Goal: Use online tool/utility: Utilize a website feature to perform a specific function

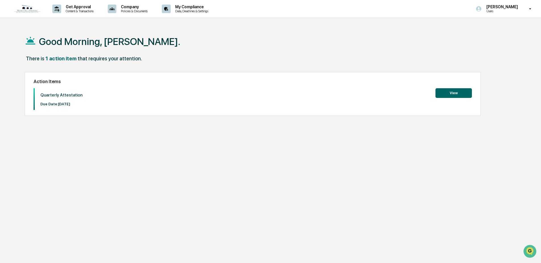
click at [449, 92] on button "View" at bounding box center [453, 93] width 36 height 10
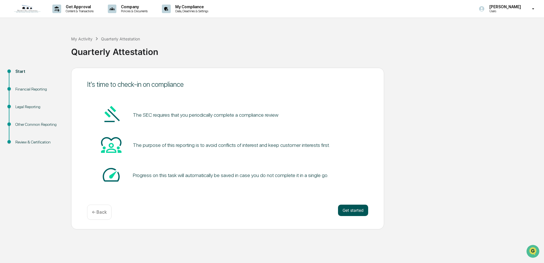
click at [362, 204] on button "Get started" at bounding box center [353, 209] width 30 height 11
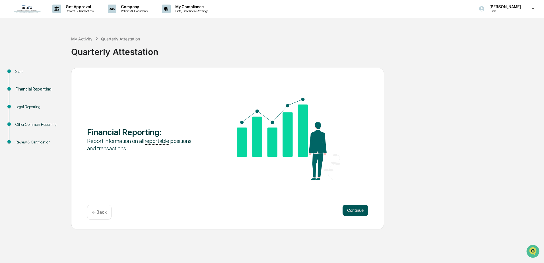
click at [360, 212] on button "Continue" at bounding box center [355, 209] width 26 height 11
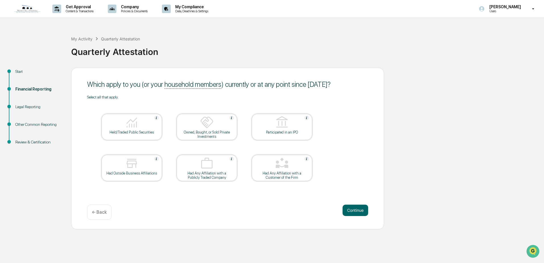
click at [211, 128] on img at bounding box center [207, 122] width 14 height 14
click at [352, 208] on button "Continue" at bounding box center [355, 209] width 26 height 11
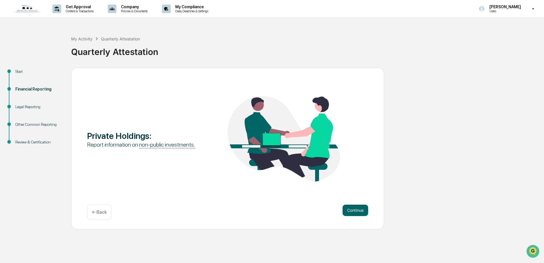
click at [352, 208] on button "Continue" at bounding box center [355, 209] width 26 height 11
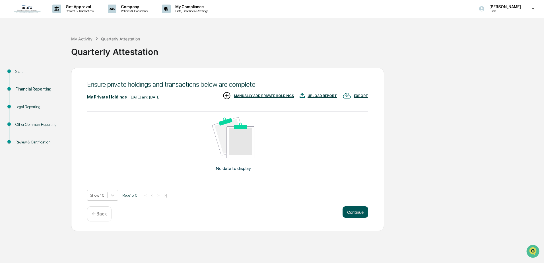
click at [352, 208] on button "Continue" at bounding box center [355, 211] width 26 height 11
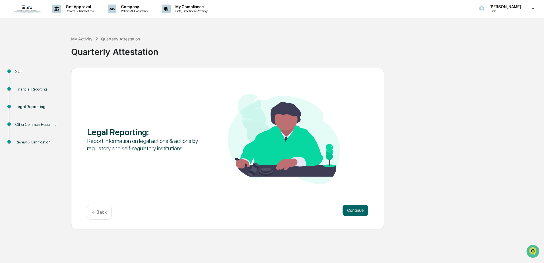
click at [105, 214] on p "← Back" at bounding box center [99, 211] width 15 height 5
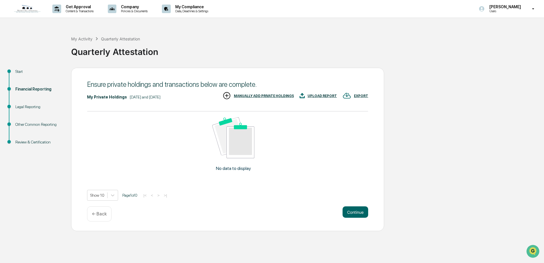
click at [103, 213] on p "← Back" at bounding box center [99, 213] width 15 height 5
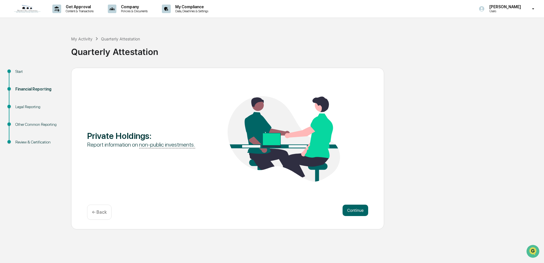
click at [104, 212] on p "← Back" at bounding box center [99, 211] width 15 height 5
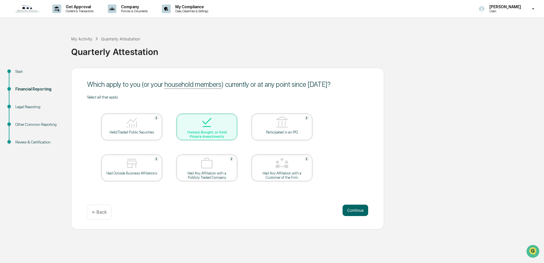
click at [217, 132] on div "Owned, Bought, or Sold Private Investments" at bounding box center [206, 134] width 51 height 9
click at [351, 210] on button "Continue" at bounding box center [355, 209] width 26 height 11
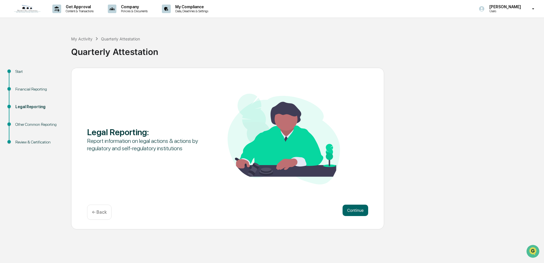
click at [351, 210] on button "Continue" at bounding box center [355, 209] width 26 height 11
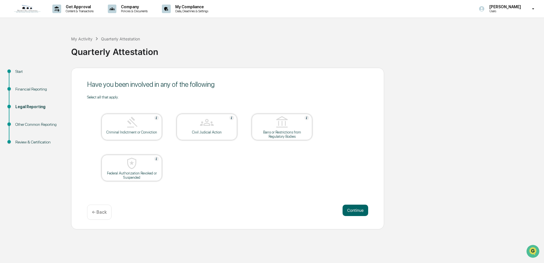
click at [104, 211] on p "← Back" at bounding box center [99, 211] width 15 height 5
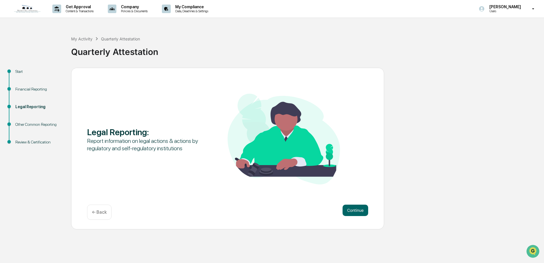
click at [104, 211] on p "← Back" at bounding box center [99, 211] width 15 height 5
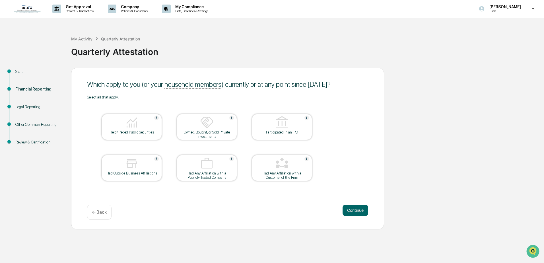
click at [213, 131] on div "Owned, Bought, or Sold Private Investments" at bounding box center [206, 134] width 51 height 9
